Goal: Information Seeking & Learning: Learn about a topic

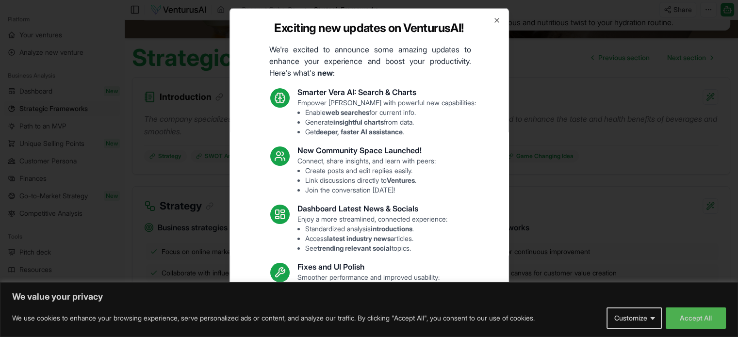
drag, startPoint x: 487, startPoint y: 21, endPoint x: 460, endPoint y: 40, distance: 32.7
click at [485, 23] on div "Exciting new updates on VenturusAI! We're excited to announce some amazing upda…" at bounding box center [370, 169] width 280 height 322
click at [493, 21] on icon "button" at bounding box center [497, 20] width 8 height 8
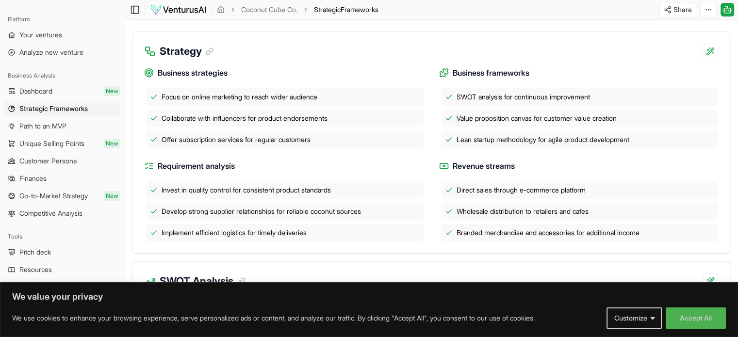
scroll to position [181, 0]
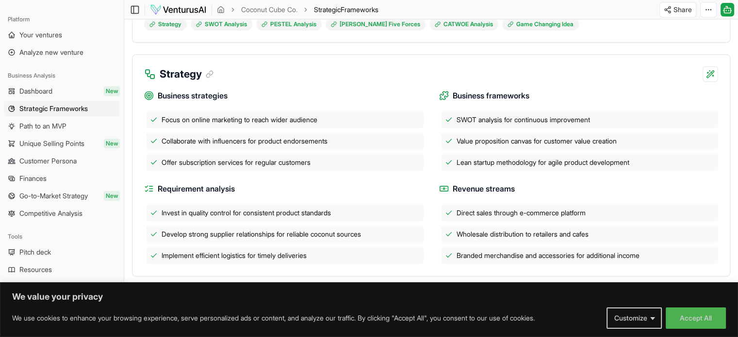
click at [342, 79] on div "Strategy" at bounding box center [430, 68] width 597 height 27
click at [260, 82] on div "Strategy" at bounding box center [430, 68] width 597 height 27
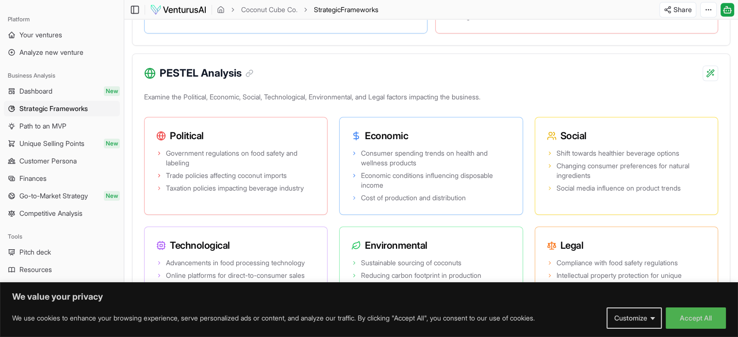
scroll to position [666, 0]
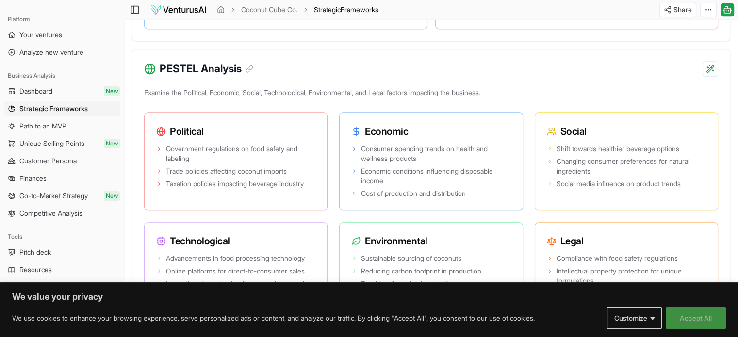
click at [712, 318] on button "Accept All" at bounding box center [696, 318] width 60 height 21
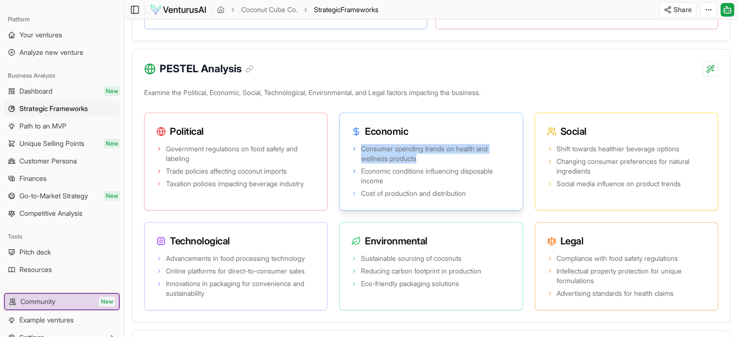
drag, startPoint x: 360, startPoint y: 159, endPoint x: 419, endPoint y: 168, distance: 60.0
click at [419, 164] on li "Consumer spending trends on health and wellness products" at bounding box center [430, 153] width 159 height 19
copy span "Consumer spending trends on health and wellness products"
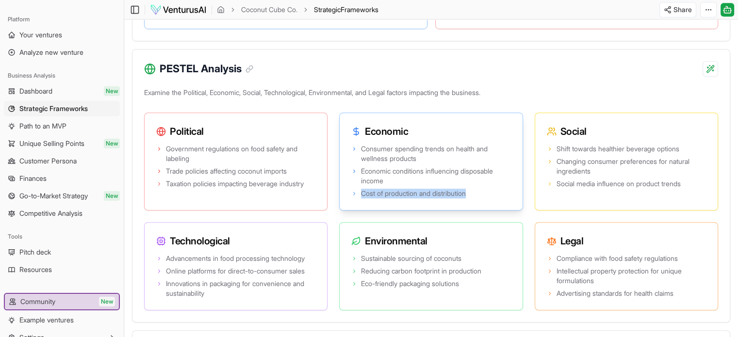
drag, startPoint x: 361, startPoint y: 201, endPoint x: 502, endPoint y: 210, distance: 141.5
click at [502, 210] on div "Consumer spending trends on health and wellness products Economic conditions in…" at bounding box center [431, 176] width 182 height 68
copy span "Cost of production and distribution"
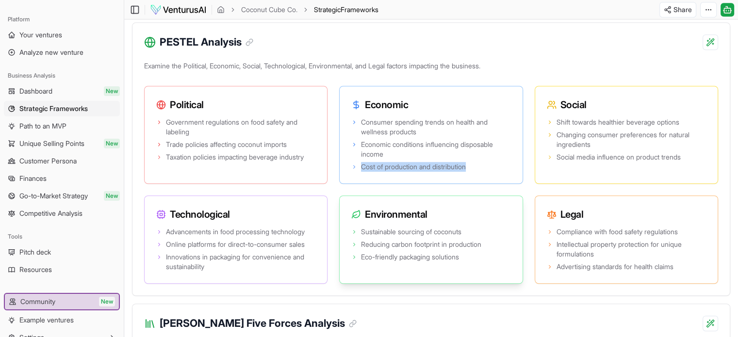
scroll to position [763, 0]
